Goal: Task Accomplishment & Management: Complete application form

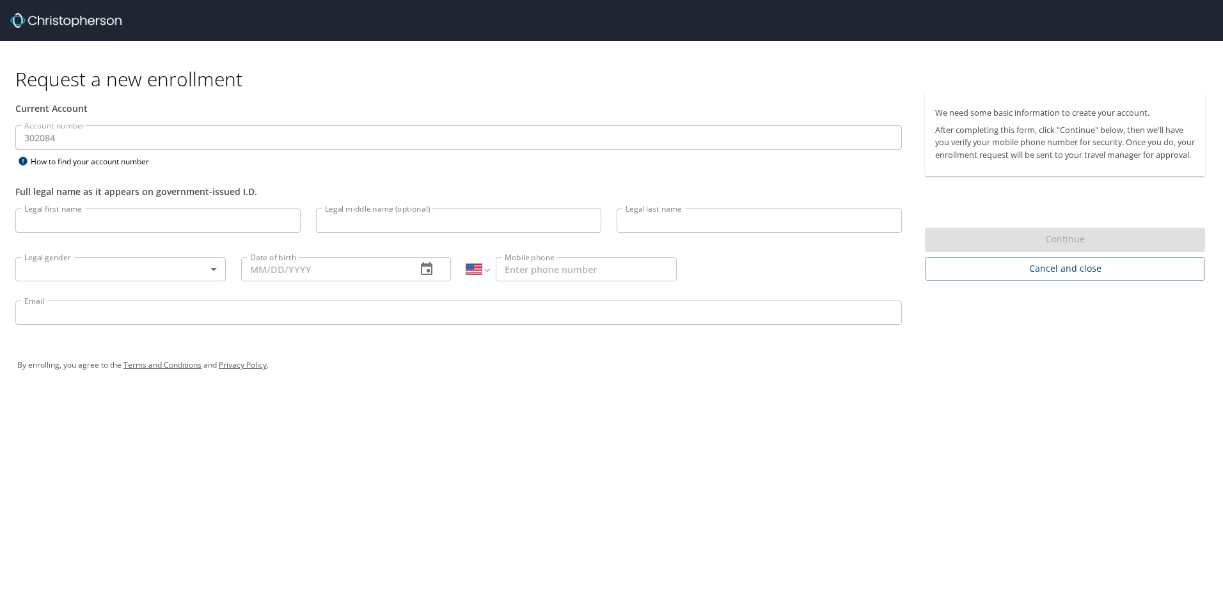
select select "US"
click at [164, 217] on input "Legal first name" at bounding box center [157, 221] width 285 height 24
type input "[PERSON_NAME]"
click at [191, 276] on body "Request a new enrollment Current Account Account number 302084 Account number H…" at bounding box center [611, 305] width 1223 height 610
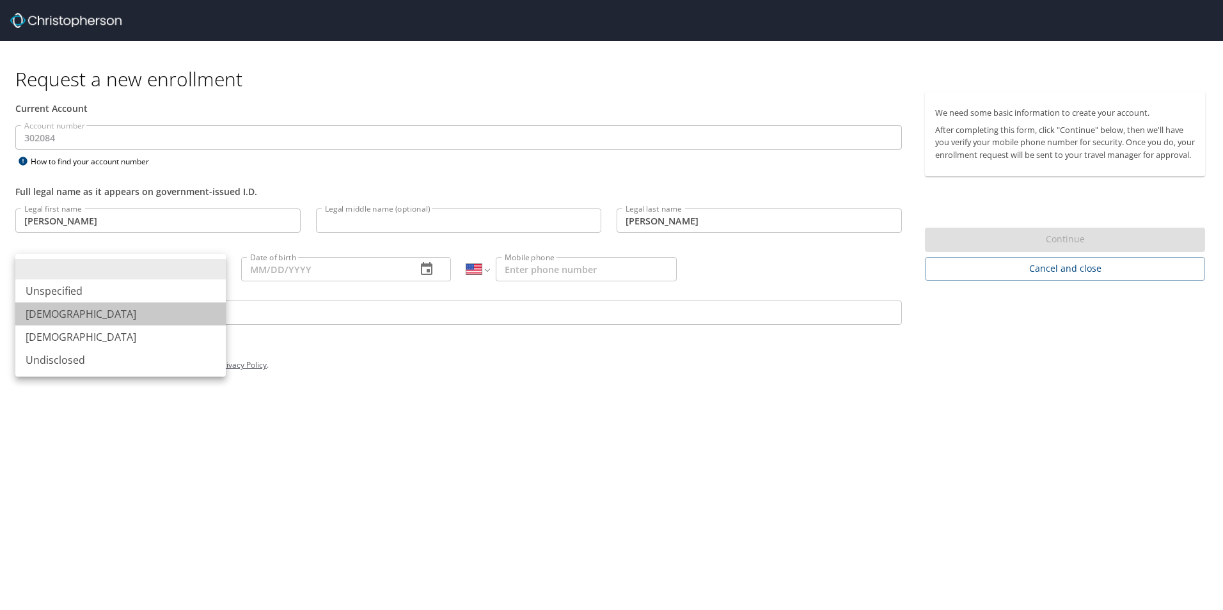
click at [173, 315] on li "[DEMOGRAPHIC_DATA]" at bounding box center [120, 314] width 210 height 23
type input "[DEMOGRAPHIC_DATA]"
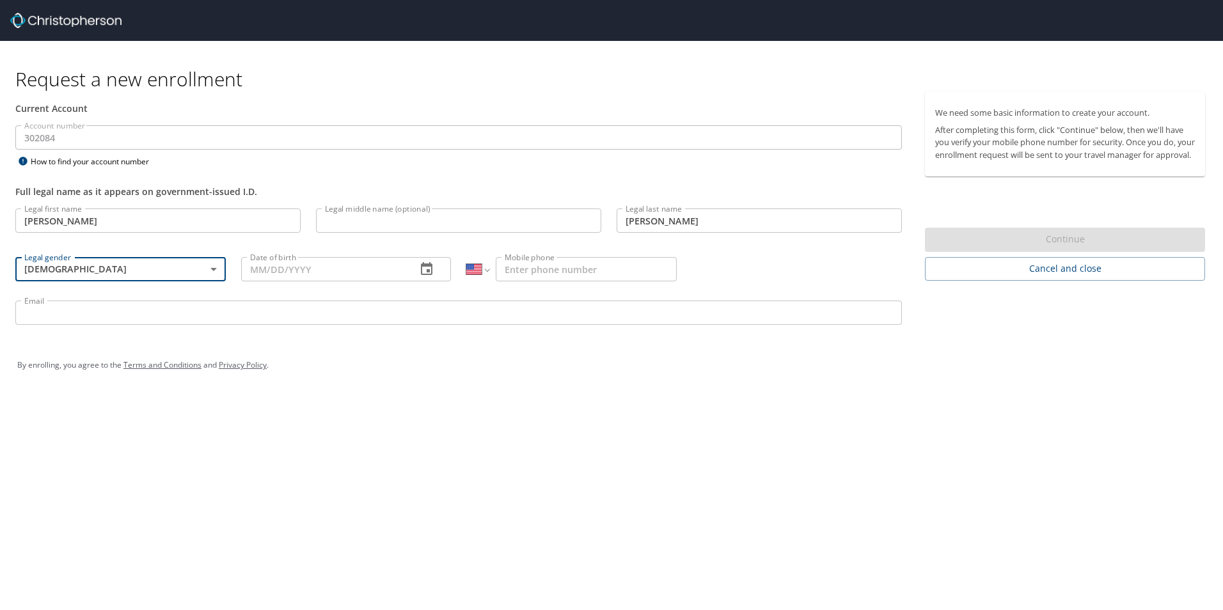
click at [309, 270] on input "Date of birth" at bounding box center [324, 269] width 166 height 24
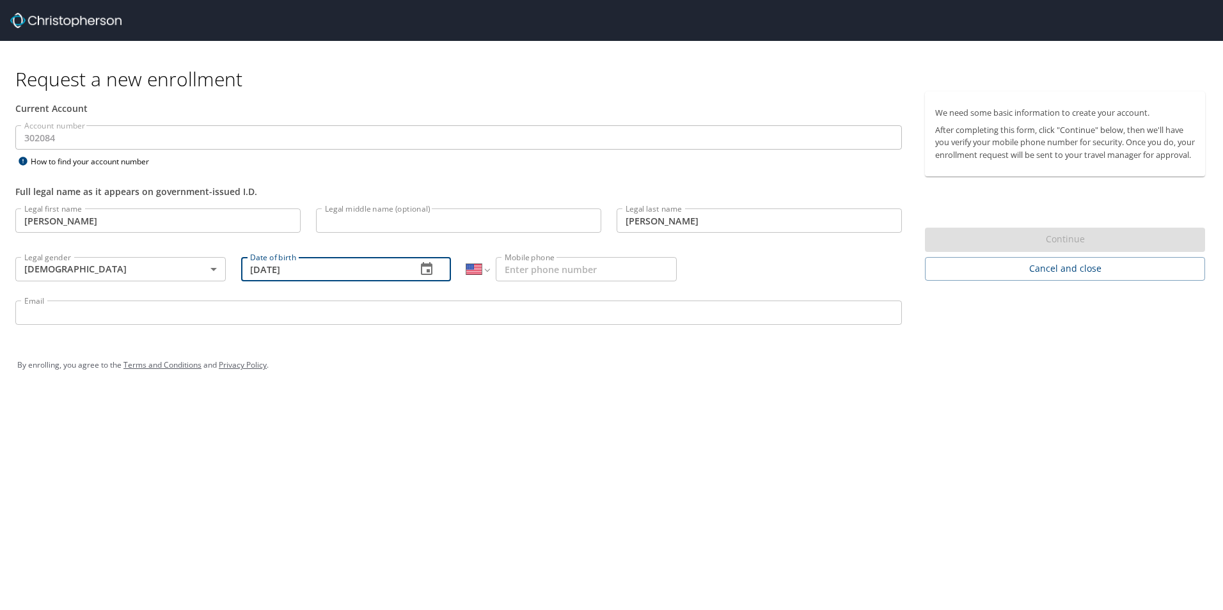
type input "[DATE]"
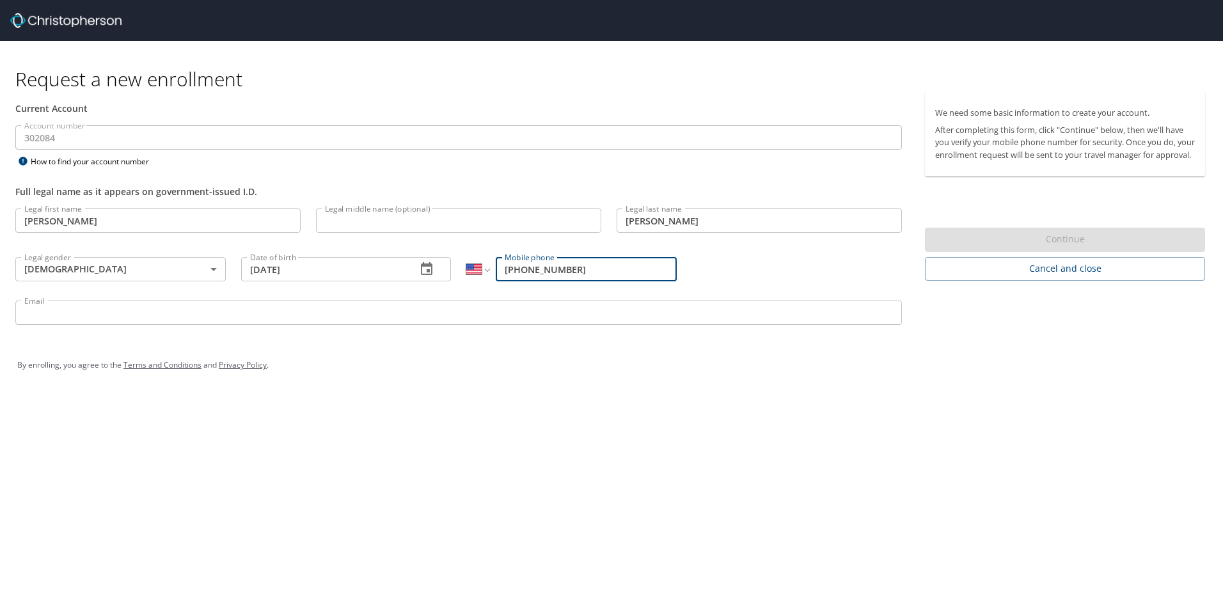
type input "[PHONE_NUMBER]"
click at [301, 313] on input "Email" at bounding box center [458, 313] width 887 height 24
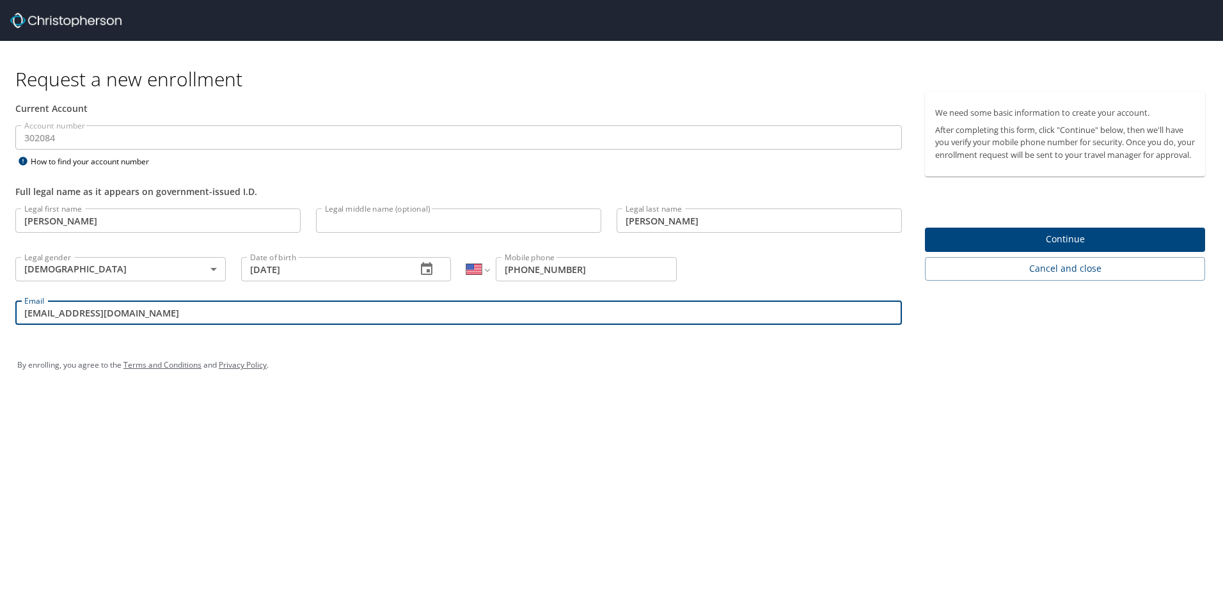
type input "[EMAIL_ADDRESS][DOMAIN_NAME]"
click at [1040, 242] on button "Continue" at bounding box center [1065, 240] width 280 height 25
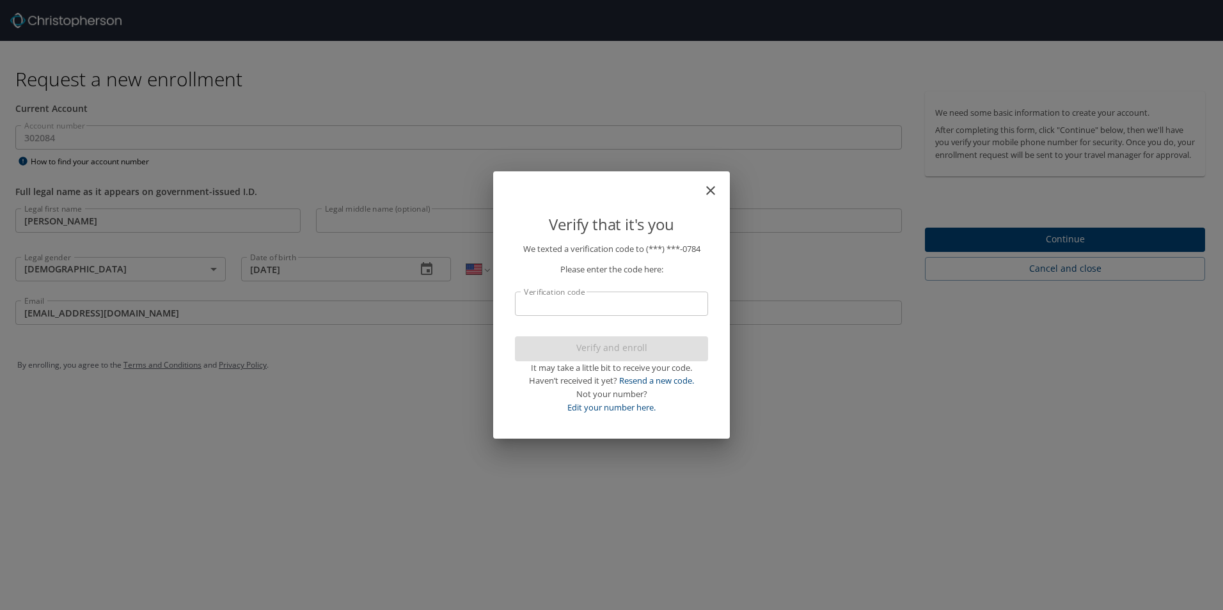
click at [685, 303] on input "Verification code" at bounding box center [611, 304] width 193 height 24
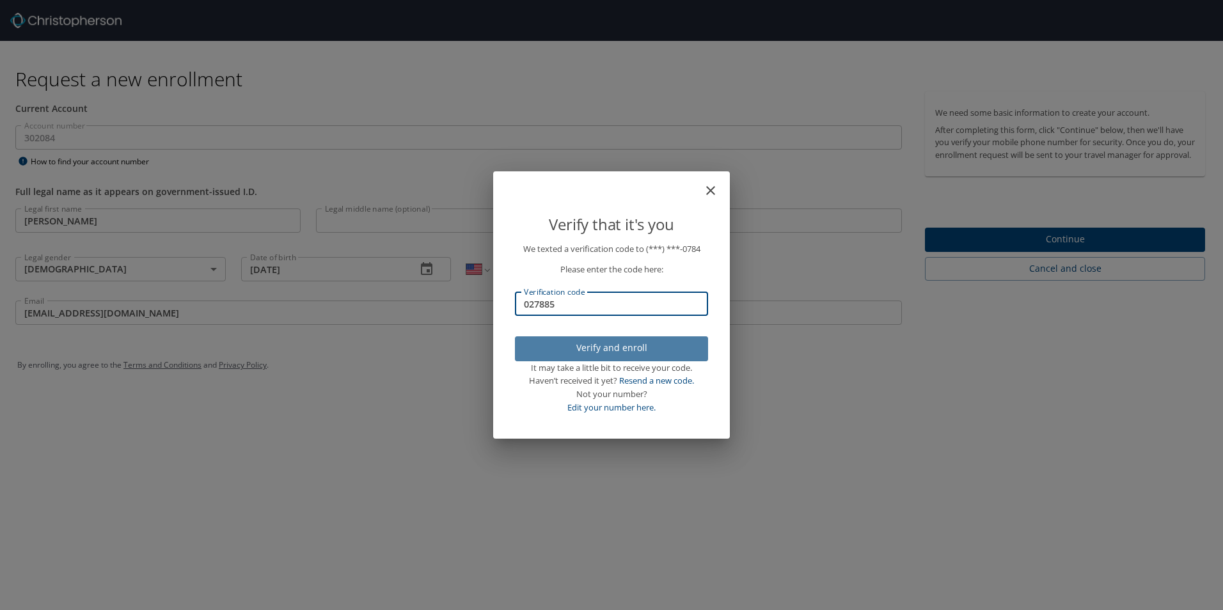
type input "027885"
click at [679, 356] on button "Verify and enroll" at bounding box center [611, 348] width 193 height 25
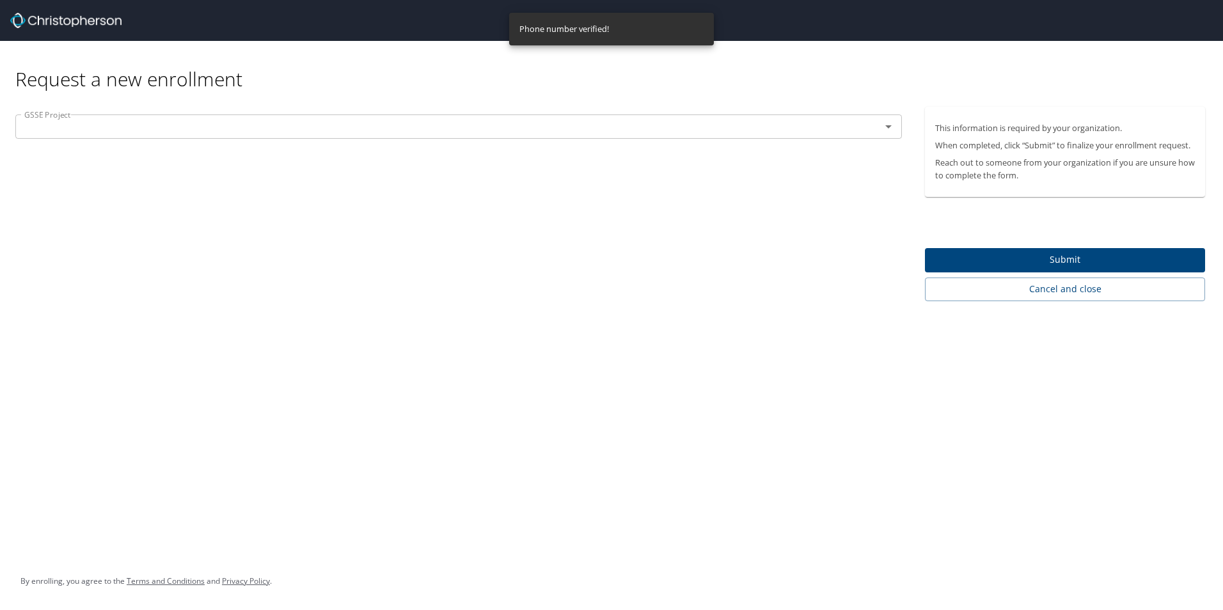
click at [1019, 262] on span "Submit" at bounding box center [1065, 260] width 260 height 16
